Goal: Use online tool/utility

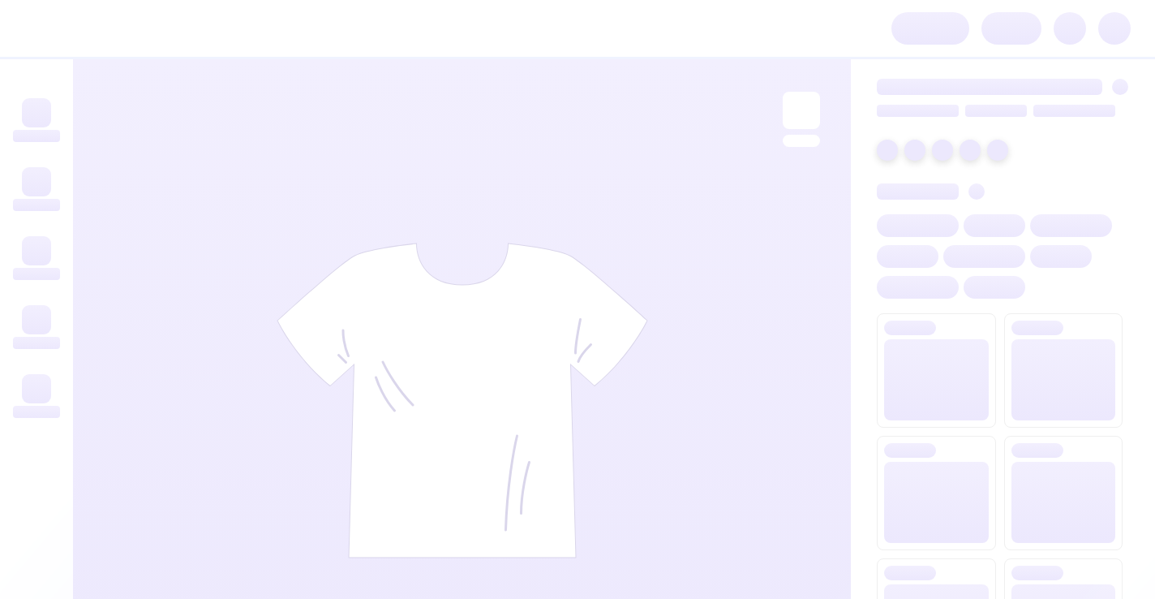
click at [582, 262] on img at bounding box center [463, 401] width 372 height 316
click at [751, 277] on div at bounding box center [462, 400] width 778 height 682
click at [426, 277] on img at bounding box center [463, 401] width 372 height 316
drag, startPoint x: 42, startPoint y: 111, endPoint x: 42, endPoint y: 206, distance: 94.9
click at [42, 111] on div at bounding box center [36, 112] width 29 height 29
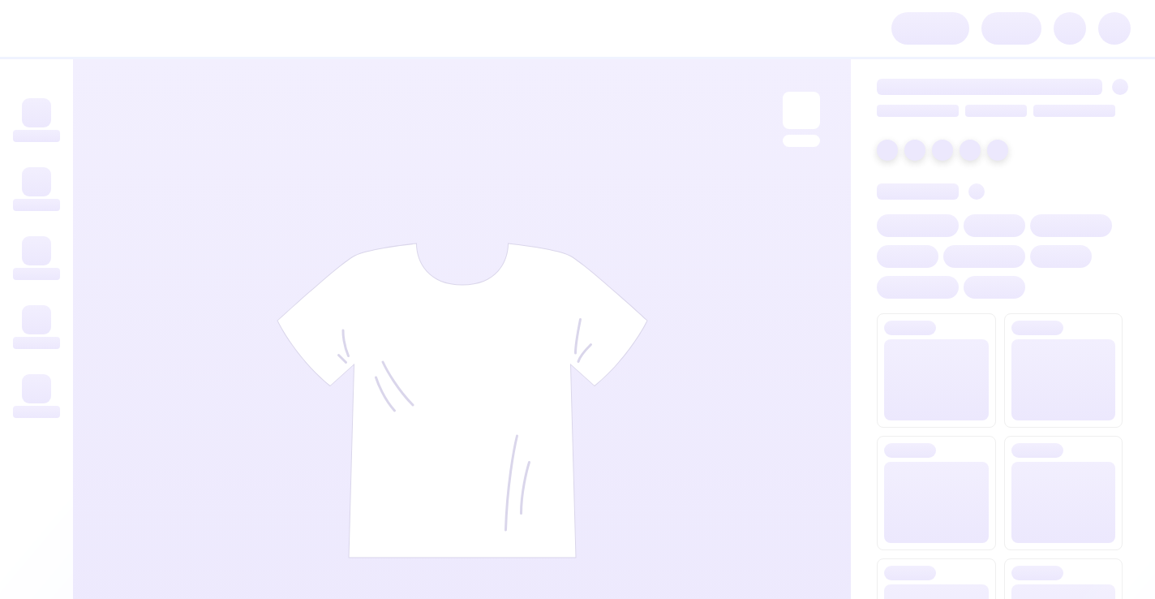
drag, startPoint x: 42, startPoint y: 206, endPoint x: 33, endPoint y: 329, distance: 122.8
click at [33, 329] on div at bounding box center [36, 258] width 57 height 333
drag, startPoint x: 267, startPoint y: 362, endPoint x: 617, endPoint y: 239, distance: 370.6
click at [617, 239] on div at bounding box center [462, 400] width 778 height 682
click at [463, 341] on img at bounding box center [463, 401] width 372 height 316
